Goal: Task Accomplishment & Management: Use online tool/utility

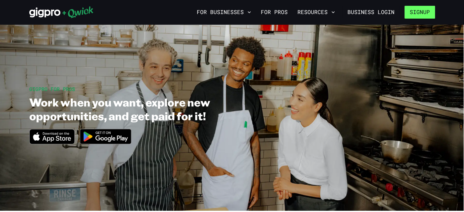
click at [426, 13] on button "Signup" at bounding box center [420, 12] width 31 height 13
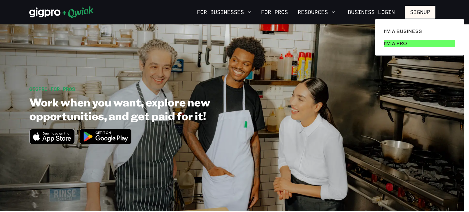
click at [415, 44] on link "I'm a Pro" at bounding box center [419, 43] width 76 height 12
click at [399, 43] on p "I'm a Pro" at bounding box center [395, 43] width 23 height 7
click at [394, 43] on p "I'm a Pro" at bounding box center [395, 43] width 23 height 7
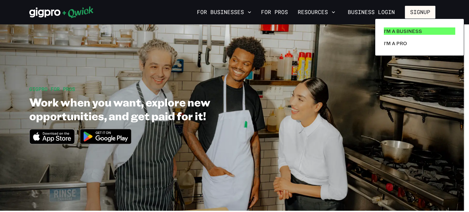
click at [401, 30] on p "I'm a Business" at bounding box center [403, 30] width 38 height 7
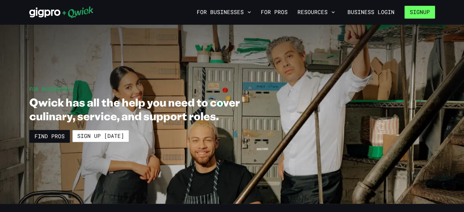
click at [422, 11] on button "Signup" at bounding box center [420, 12] width 31 height 13
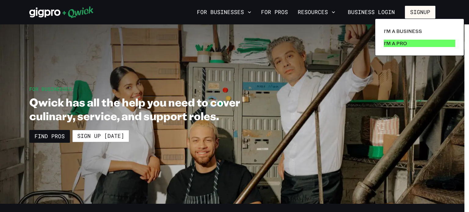
click at [405, 43] on p "I'm a Pro" at bounding box center [395, 43] width 23 height 7
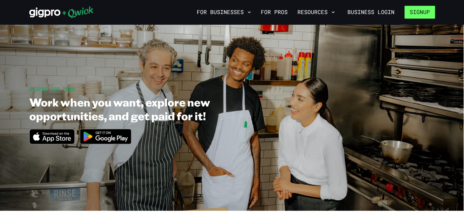
click at [418, 12] on button "Signup" at bounding box center [420, 12] width 31 height 13
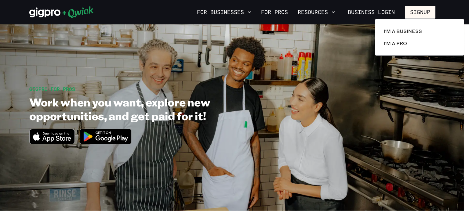
click at [283, 103] on div at bounding box center [234, 106] width 469 height 212
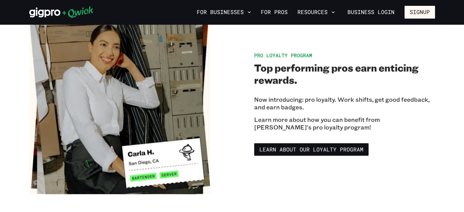
scroll to position [954, 0]
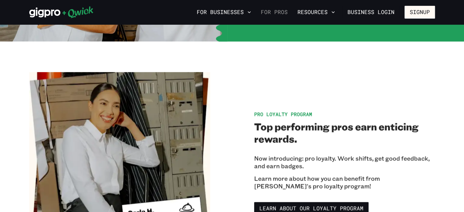
click at [270, 12] on link "For Pros" at bounding box center [274, 12] width 32 height 10
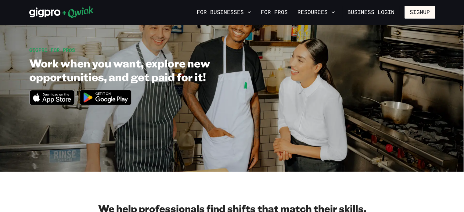
scroll to position [0, 0]
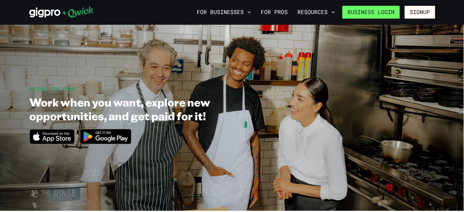
click at [380, 14] on link "Business Login" at bounding box center [370, 12] width 57 height 13
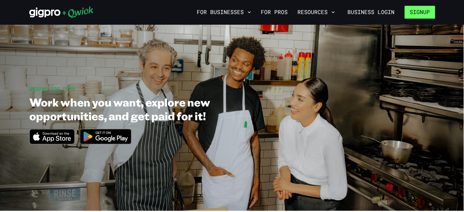
click at [422, 11] on button "Signup" at bounding box center [420, 12] width 31 height 13
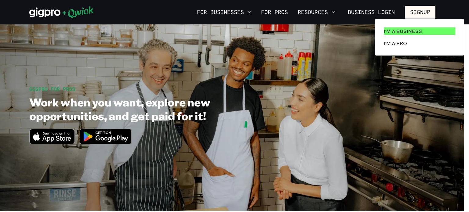
click at [401, 32] on p "I'm a Business" at bounding box center [403, 30] width 38 height 7
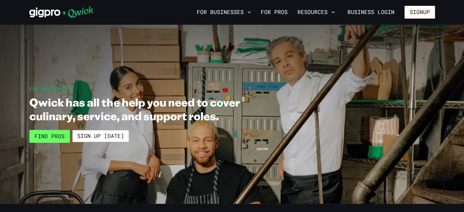
click at [48, 135] on link "Find Pros" at bounding box center [49, 136] width 41 height 13
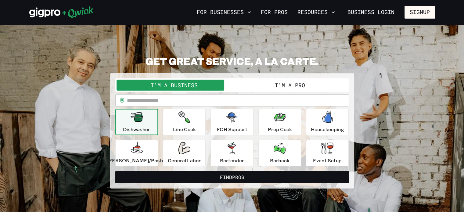
click at [278, 83] on button "I'm a Pro" at bounding box center [290, 85] width 116 height 11
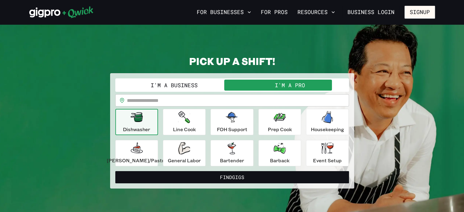
click at [234, 175] on button "Find Gigs" at bounding box center [232, 177] width 234 height 12
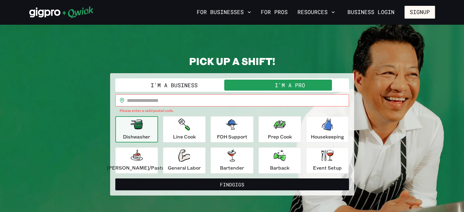
click at [164, 100] on input "text" at bounding box center [238, 100] width 222 height 12
type input "*****"
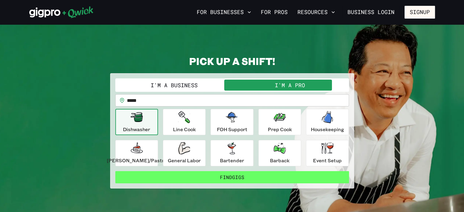
click at [205, 174] on button "Find Gigs" at bounding box center [232, 177] width 234 height 12
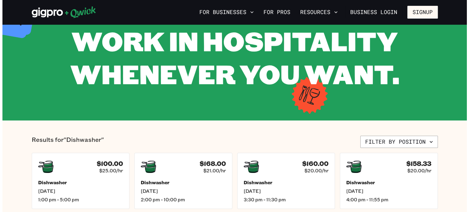
scroll to position [31, 0]
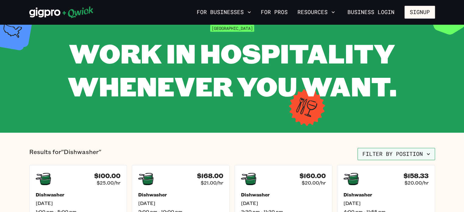
click at [426, 153] on icon "button" at bounding box center [428, 154] width 6 height 6
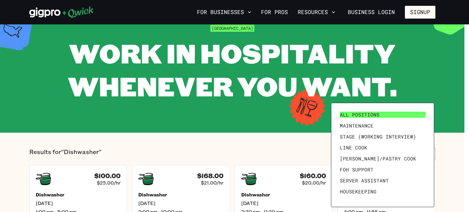
click at [395, 116] on link "All Positions" at bounding box center [382, 114] width 90 height 11
